Goal: Check status

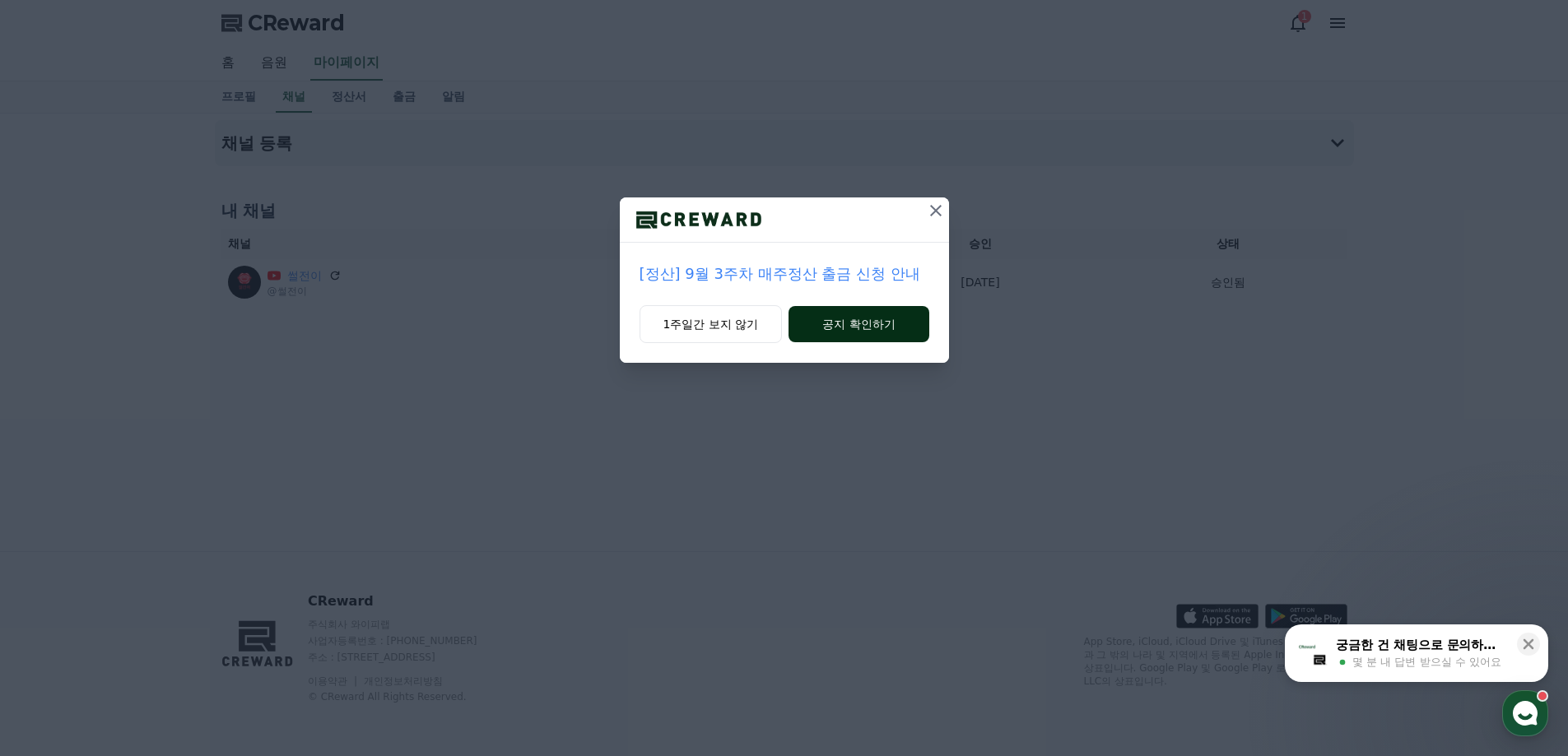
click at [843, 311] on button "공지 확인하기" at bounding box center [858, 324] width 140 height 36
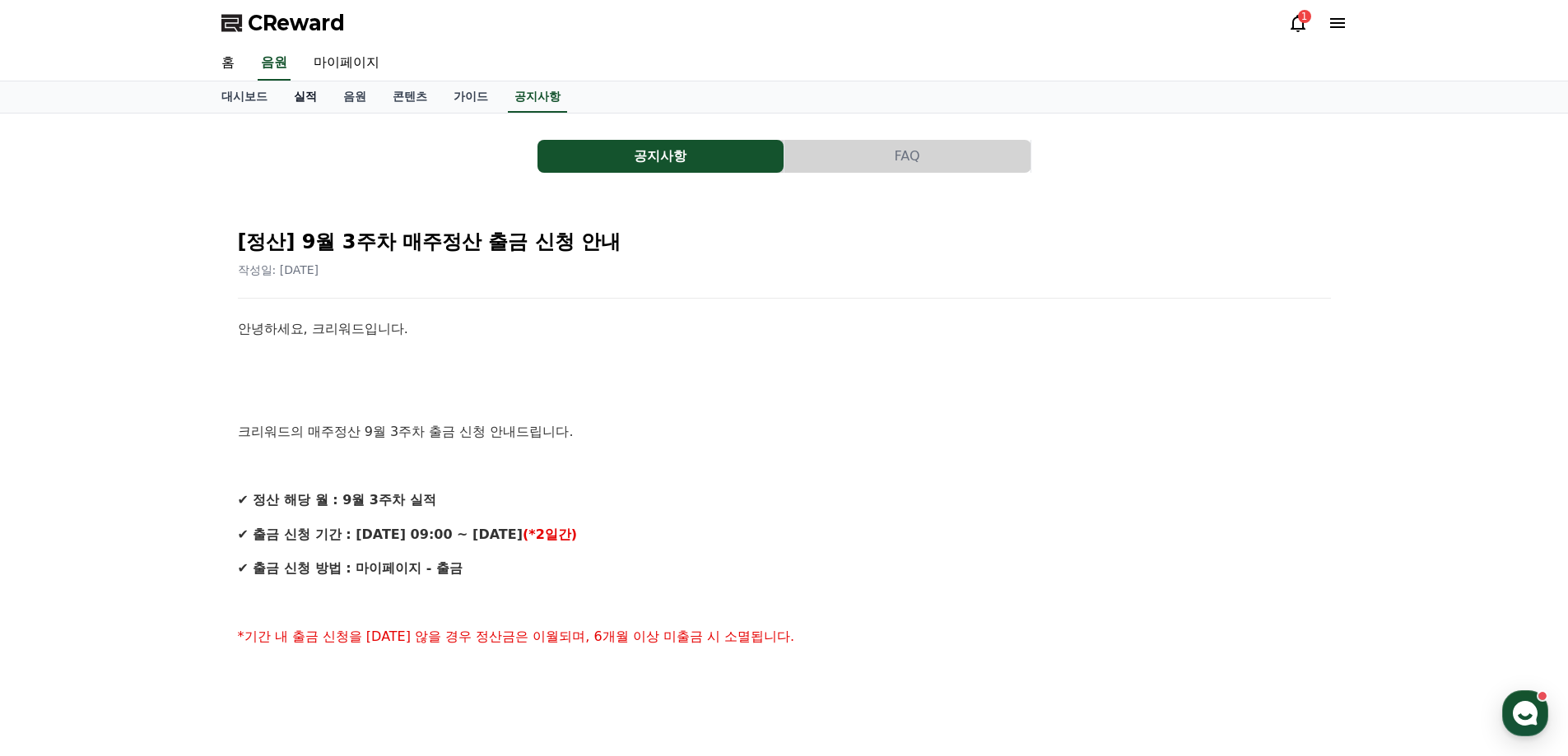
click at [296, 101] on link "실적" at bounding box center [305, 97] width 50 height 31
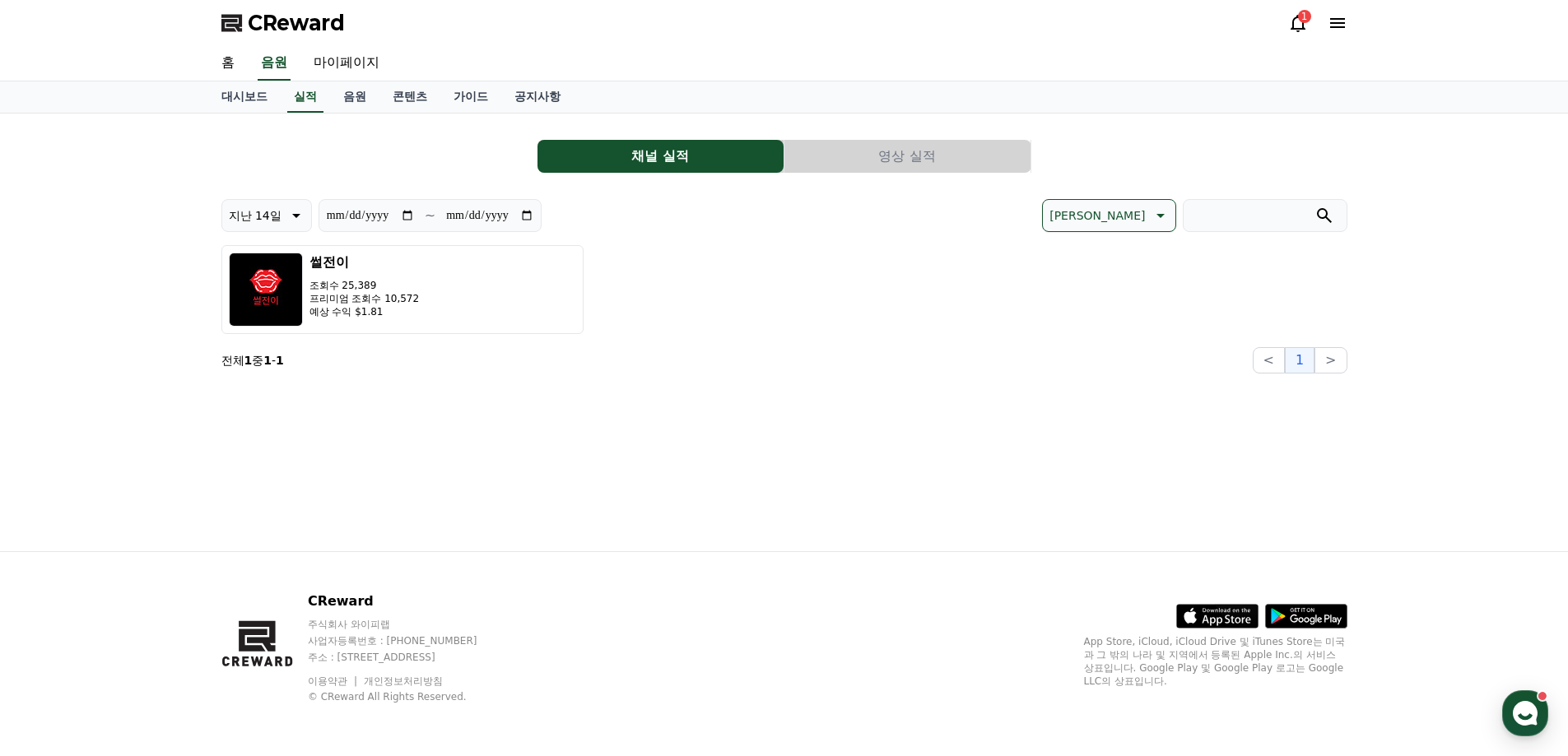
click at [851, 155] on button "영상 실적" at bounding box center [907, 156] width 246 height 33
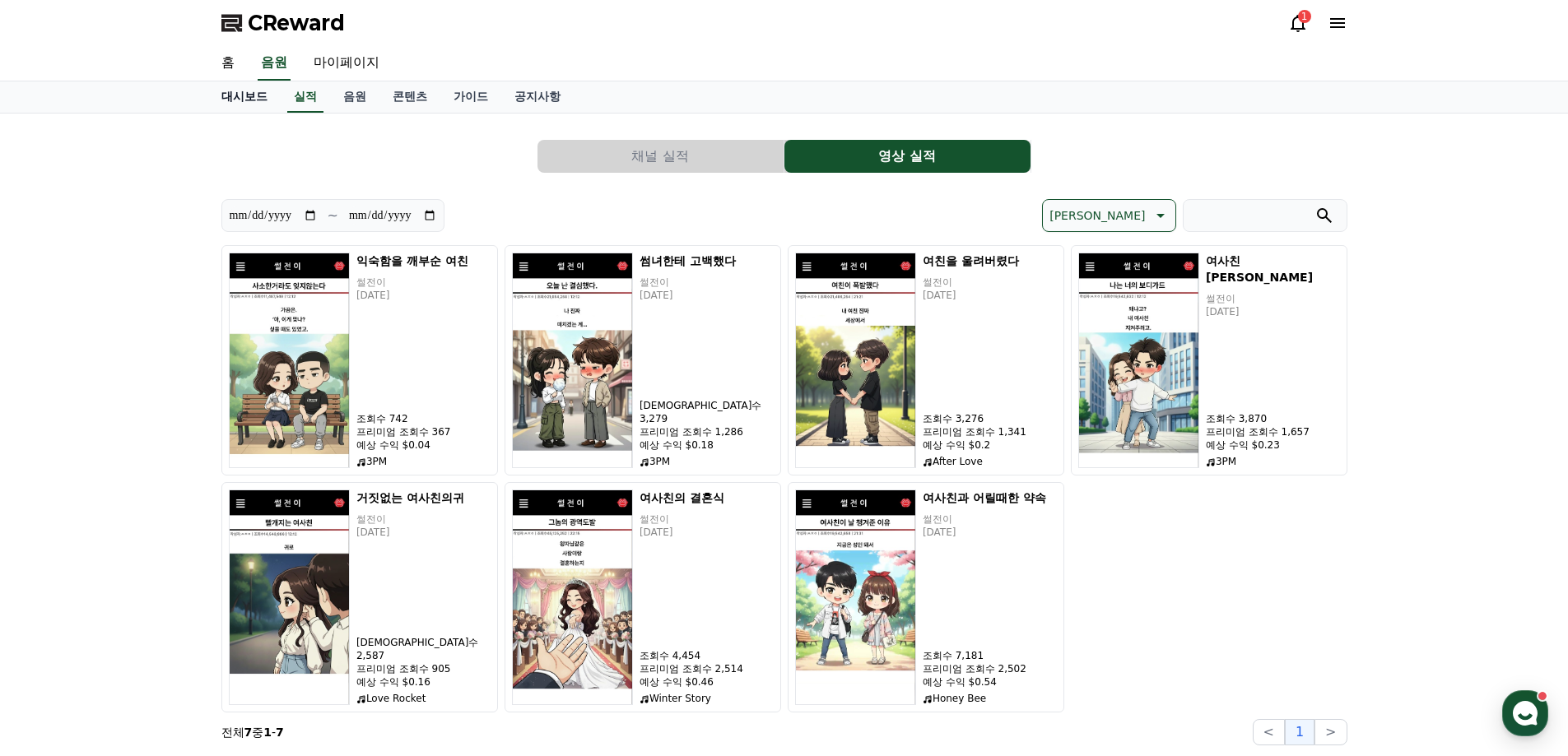
click at [237, 98] on link "대시보드" at bounding box center [244, 97] width 72 height 31
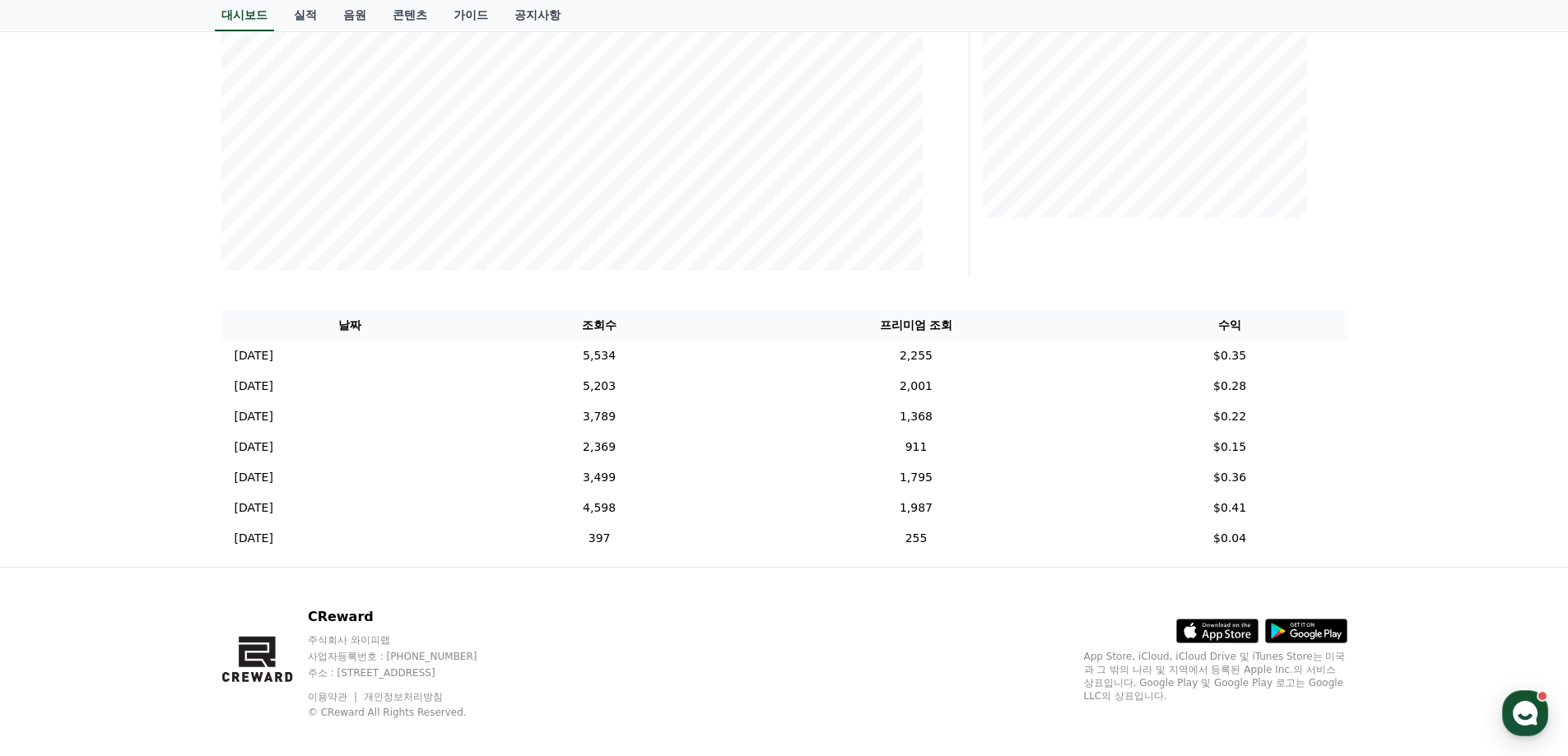
scroll to position [395, 0]
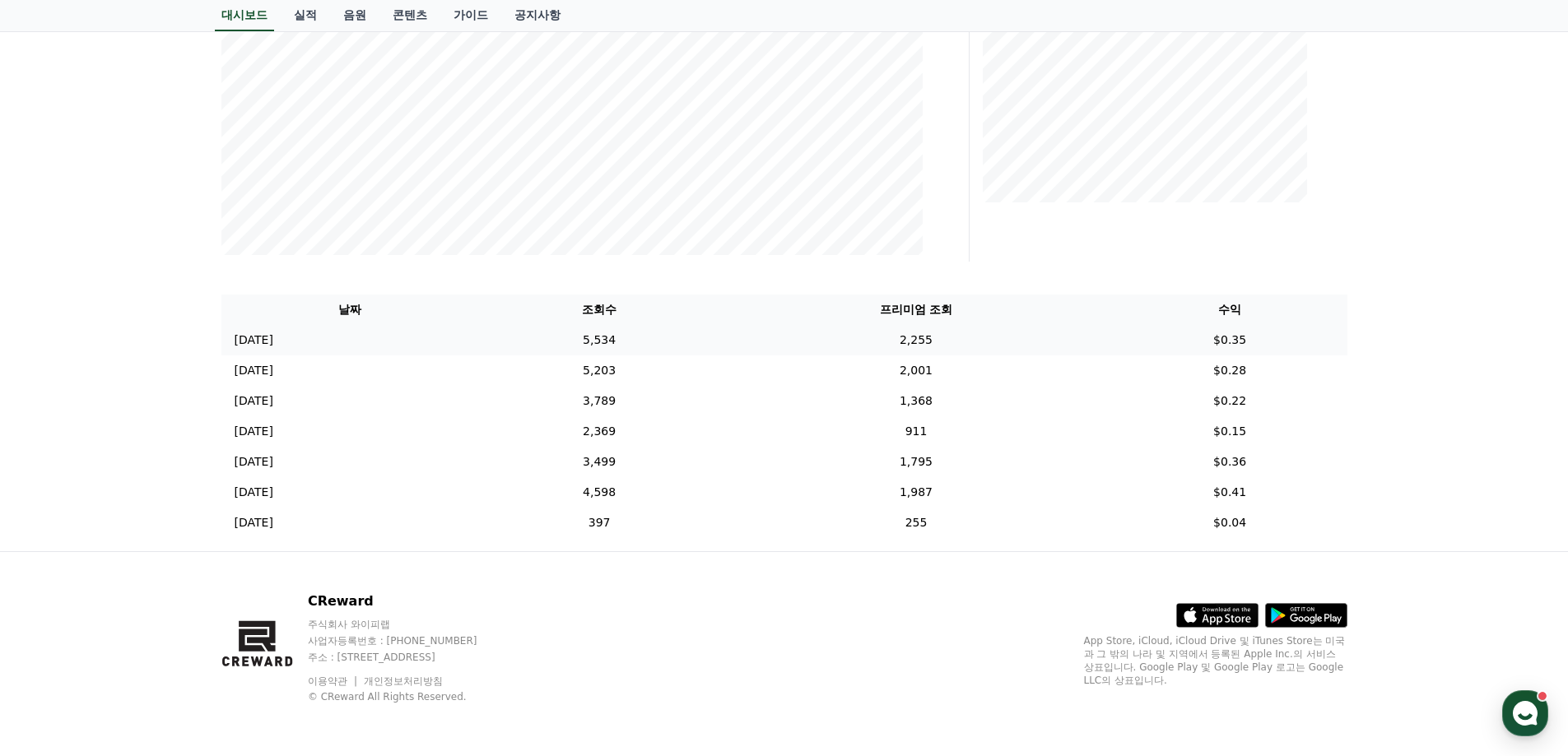
drag, startPoint x: 696, startPoint y: 344, endPoint x: 707, endPoint y: 343, distance: 11.0
click at [697, 343] on td "5,534" at bounding box center [599, 340] width 240 height 30
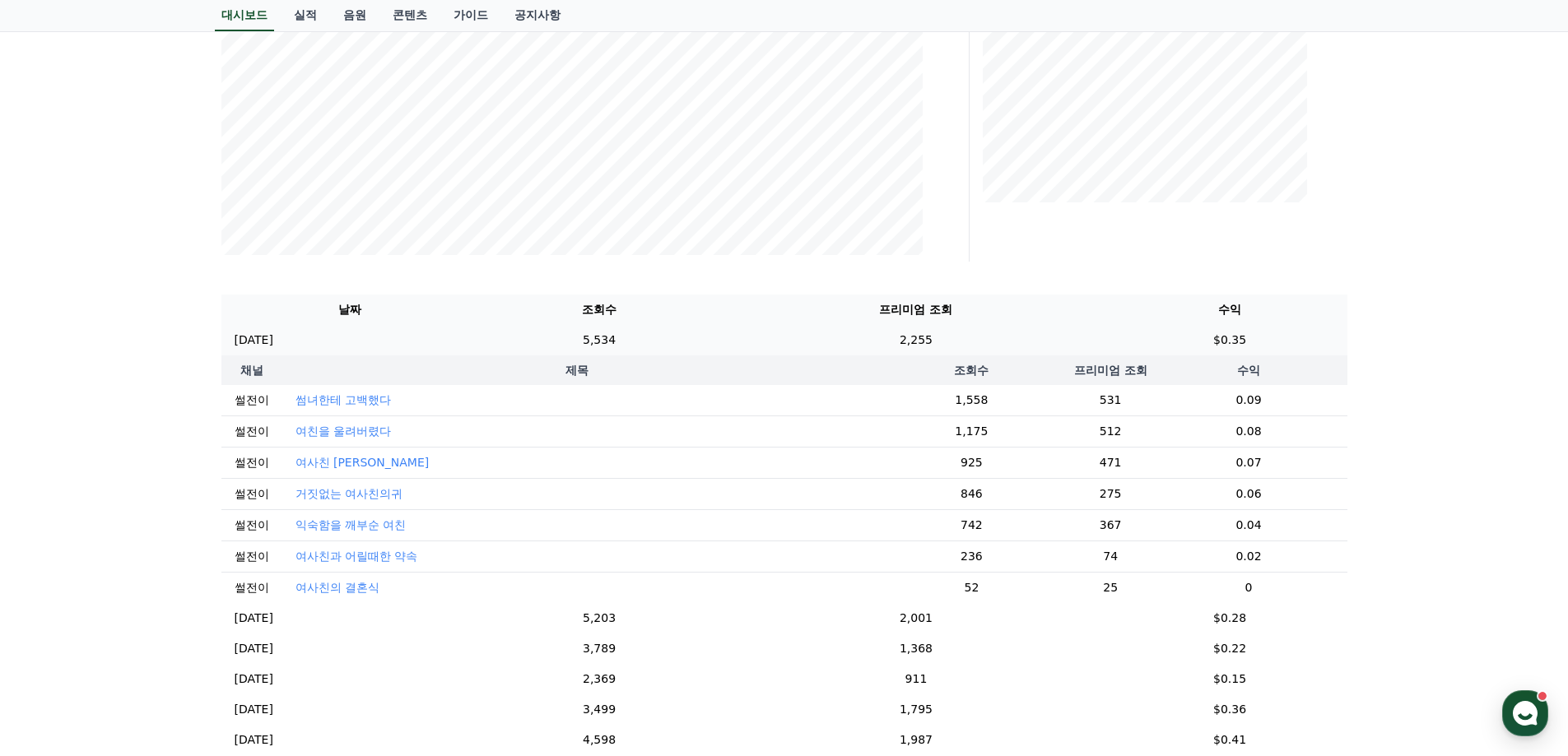
click at [707, 343] on td "5,534" at bounding box center [599, 340] width 240 height 30
